Goal: Task Accomplishment & Management: Manage account settings

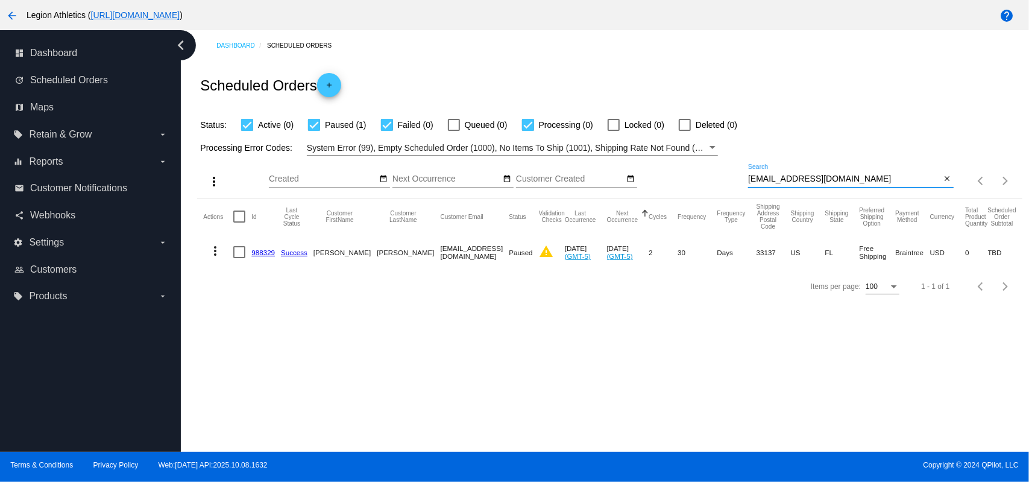
click at [827, 175] on input "[EMAIL_ADDRESS][DOMAIN_NAME]" at bounding box center [844, 179] width 193 height 10
paste input "[EMAIL_ADDRESS][DOMAIN_NAME]"
type input "[EMAIL_ADDRESS][DOMAIN_NAME]"
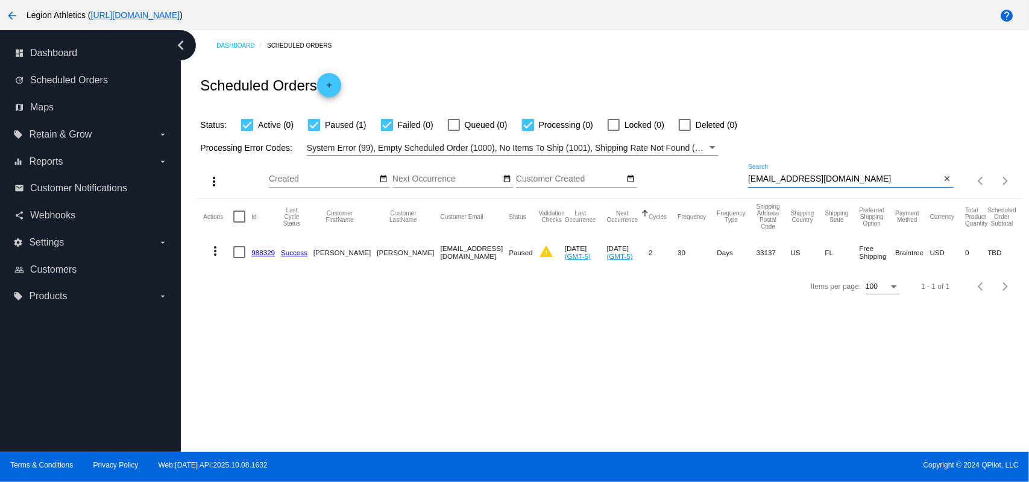
click at [796, 106] on div "Scheduled Orders add" at bounding box center [609, 85] width 825 height 48
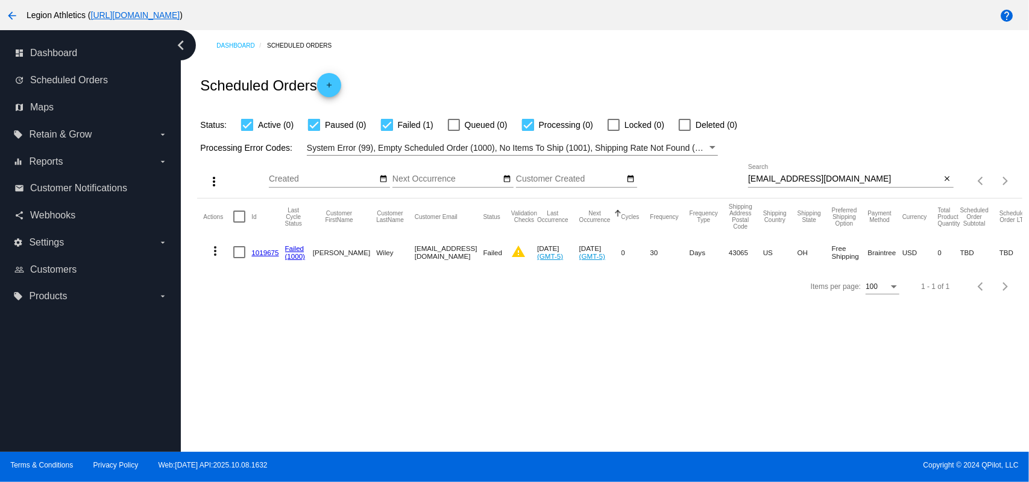
click at [212, 245] on mat-icon "more_vert" at bounding box center [215, 251] width 14 height 14
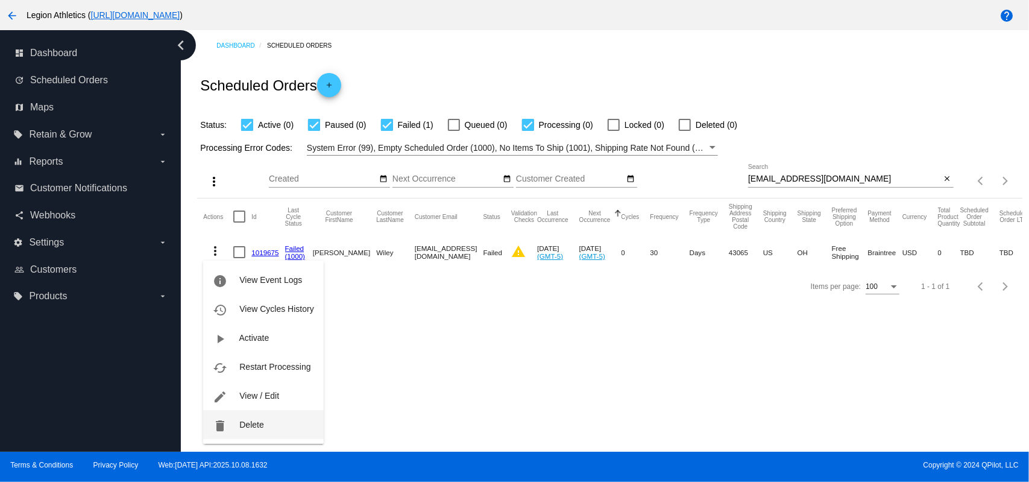
click at [271, 426] on button "delete Delete" at bounding box center [263, 424] width 120 height 29
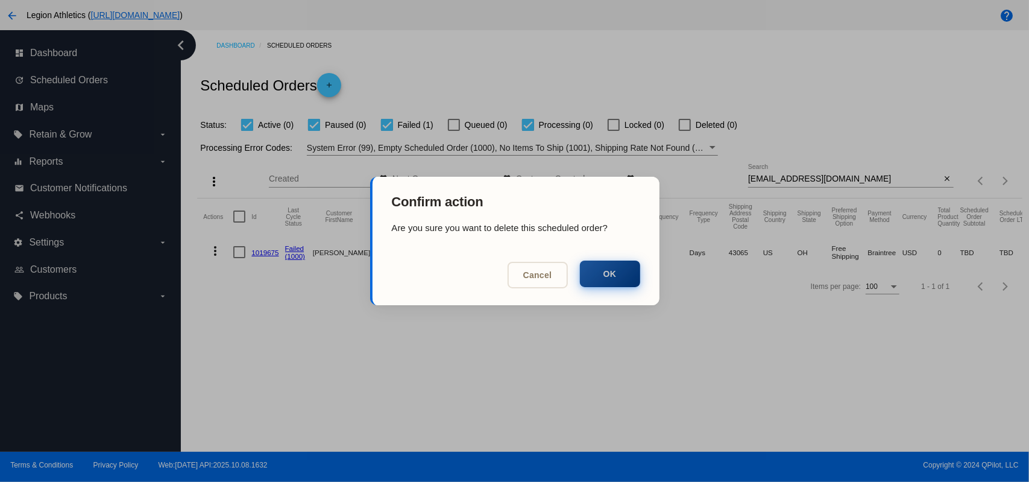
click at [605, 267] on button "OK" at bounding box center [610, 273] width 60 height 27
